Goal: Browse casually

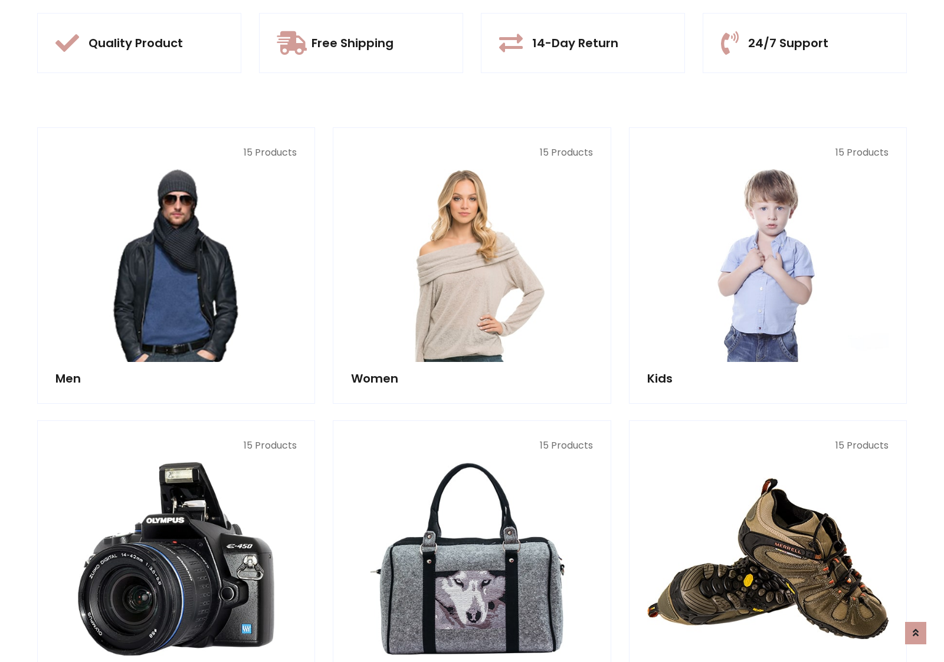
scroll to position [1110, 0]
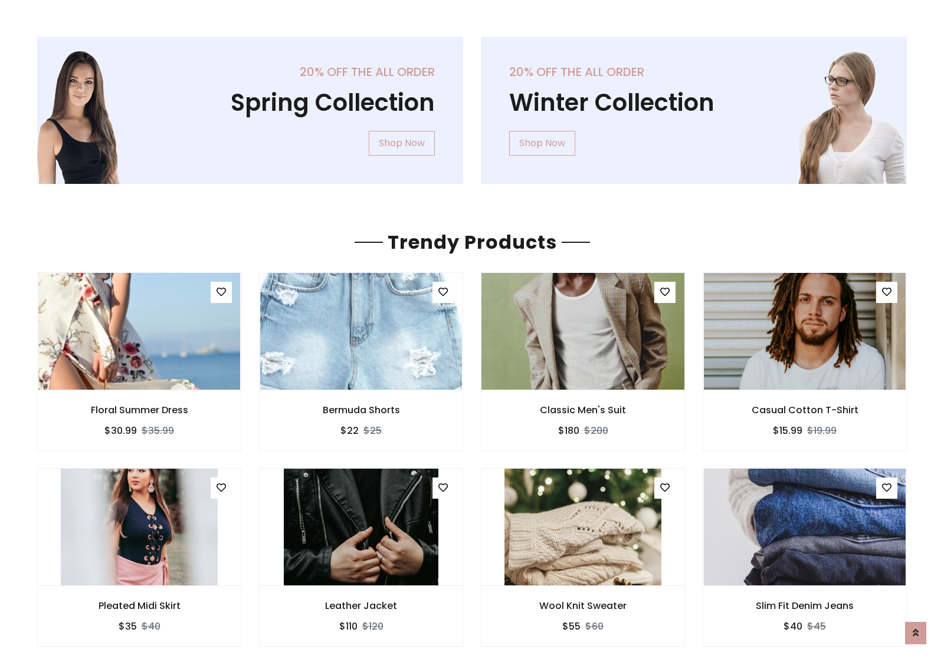
click at [583, 331] on img at bounding box center [582, 331] width 212 height 283
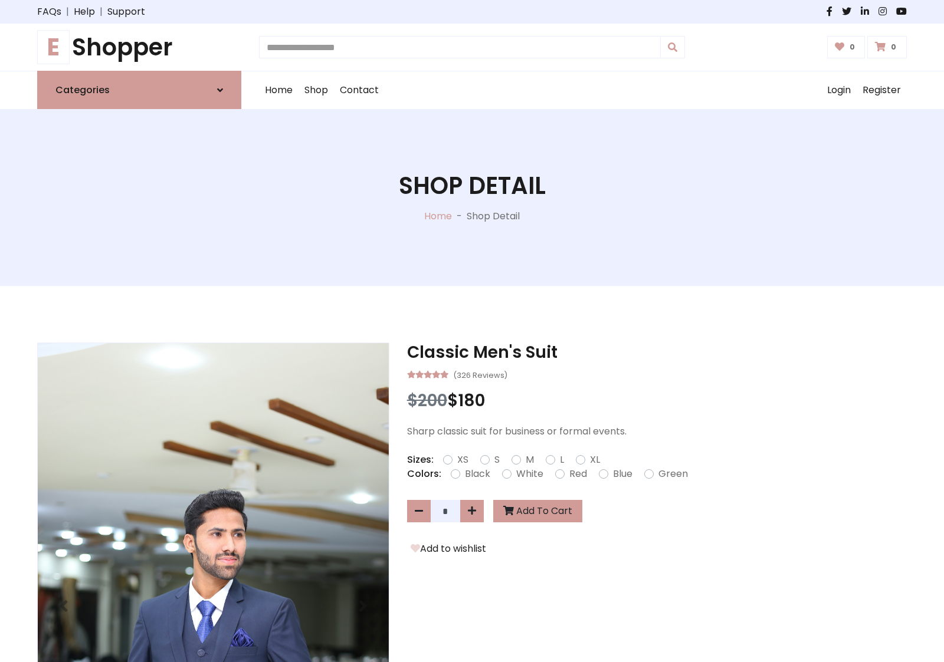
click at [139, 47] on h1 "E Shopper" at bounding box center [139, 47] width 204 height 28
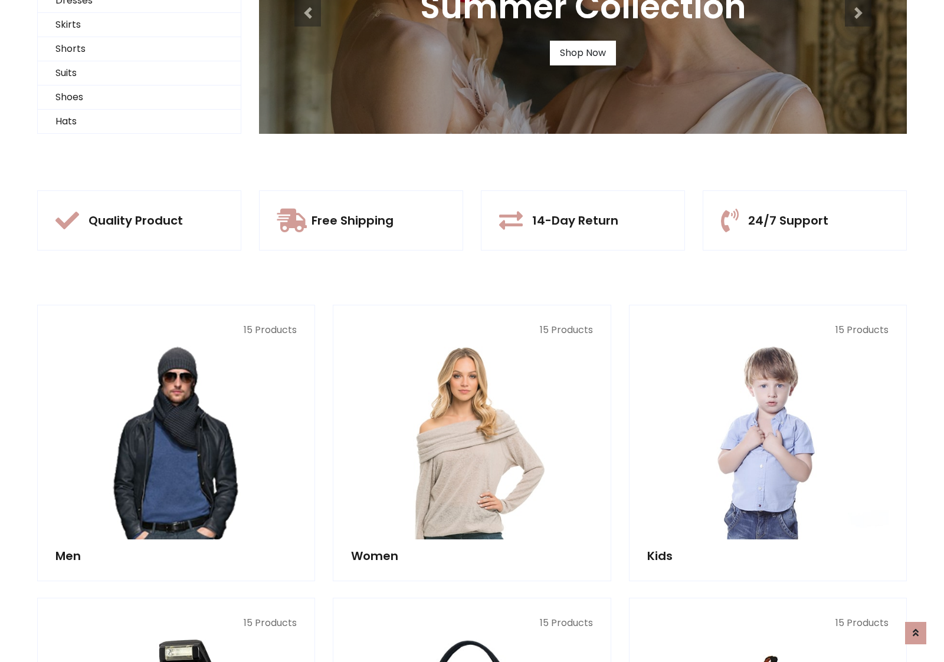
scroll to position [114, 0]
